Goal: Find specific page/section: Find specific page/section

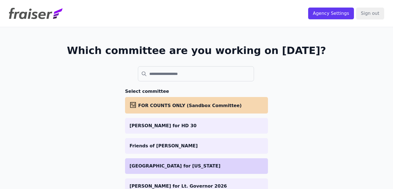
click at [178, 164] on p "[GEOGRAPHIC_DATA] for [US_STATE]" at bounding box center [197, 166] width 134 height 7
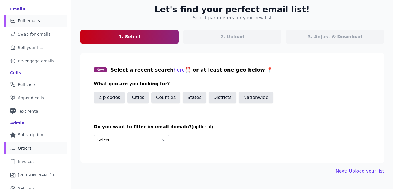
scroll to position [32, 0]
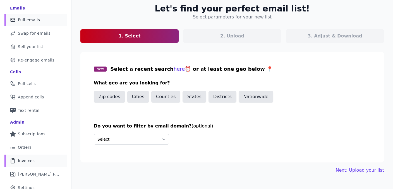
click at [35, 160] on link "Clipboard Icon Outline of a clipboard Invoices" at bounding box center [35, 160] width 62 height 12
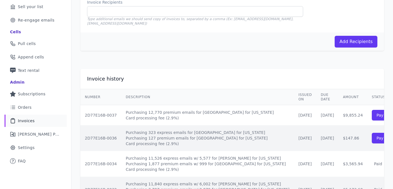
scroll to position [90, 0]
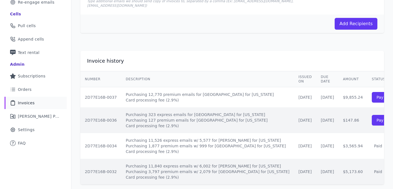
drag, startPoint x: 301, startPoint y: 168, endPoint x: 320, endPoint y: 168, distance: 18.4
click at [339, 168] on td "$5,173.60" at bounding box center [353, 172] width 29 height 26
copy td "$5,173.60"
drag, startPoint x: 311, startPoint y: 142, endPoint x: 320, endPoint y: 142, distance: 9.5
click at [339, 142] on td "$3,565.94" at bounding box center [353, 146] width 29 height 26
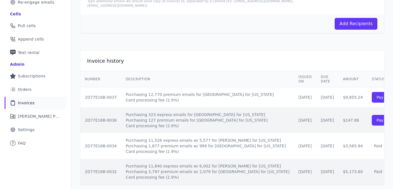
copy td "$3,565.94"
